Goal: Information Seeking & Learning: Find specific fact

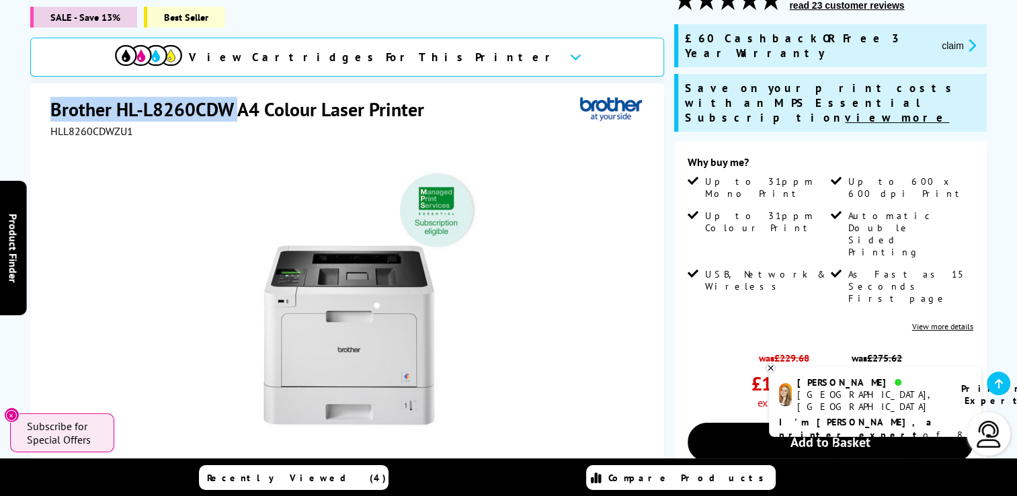
drag, startPoint x: 48, startPoint y: 104, endPoint x: 236, endPoint y: 117, distance: 188.0
click at [236, 117] on div "Brother HL-L8260CDW A4 Colour Laser Printer HLL8260CDWZU1 Watch video Add to Co…" at bounding box center [347, 373] width 634 height 580
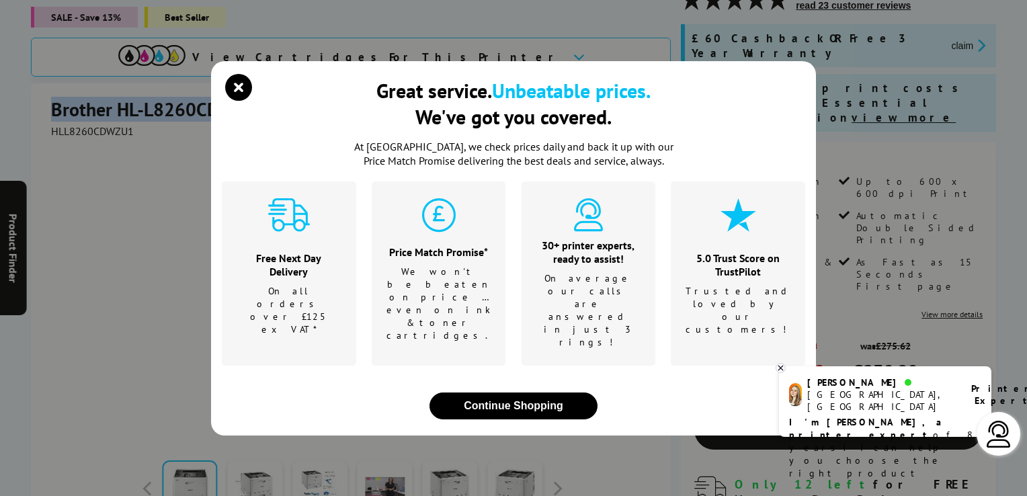
drag, startPoint x: 235, startPoint y: 117, endPoint x: 221, endPoint y: 114, distance: 14.5
drag, startPoint x: 221, startPoint y: 114, endPoint x: 231, endPoint y: 103, distance: 15.2
click at [231, 101] on icon "close modal" at bounding box center [238, 87] width 27 height 27
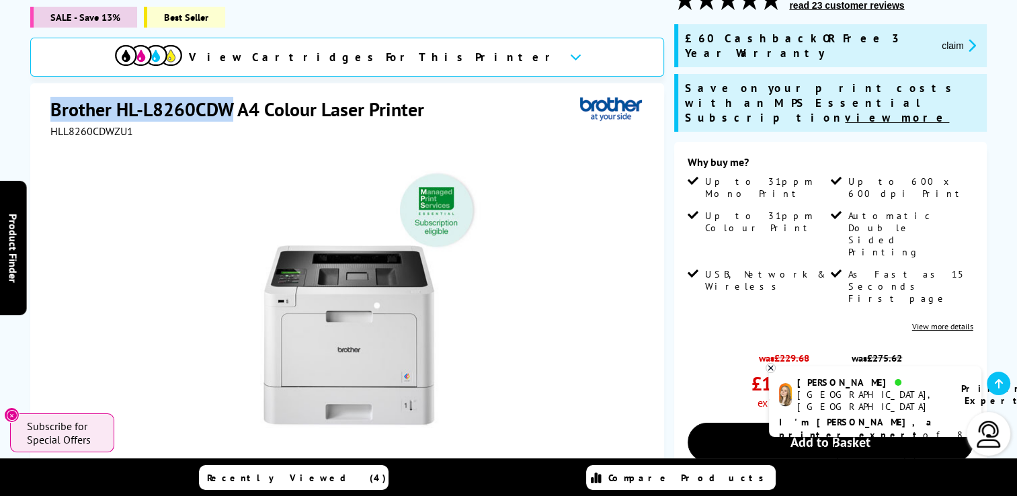
drag, startPoint x: 229, startPoint y: 108, endPoint x: 54, endPoint y: 97, distance: 175.2
click at [54, 97] on h1 "Brother HL-L8260CDW A4 Colour Laser Printer" at bounding box center [243, 109] width 387 height 25
drag, startPoint x: 54, startPoint y: 97, endPoint x: 80, endPoint y: 107, distance: 27.9
copy h1 "Brother HL-L8260CDW"
